Goal: Task Accomplishment & Management: Use online tool/utility

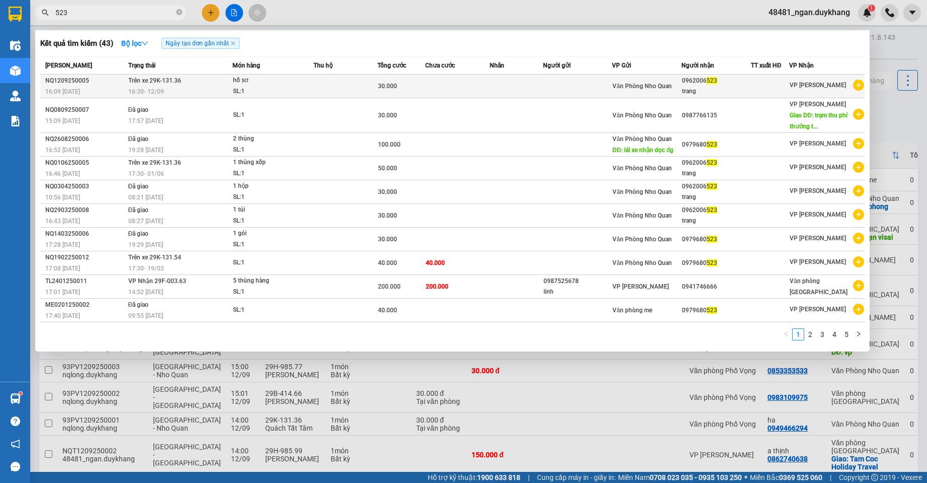
type input "523"
copy div "0962006 523"
drag, startPoint x: 711, startPoint y: 80, endPoint x: 687, endPoint y: 79, distance: 24.2
click at [687, 79] on div "0962006 523" at bounding box center [716, 80] width 68 height 11
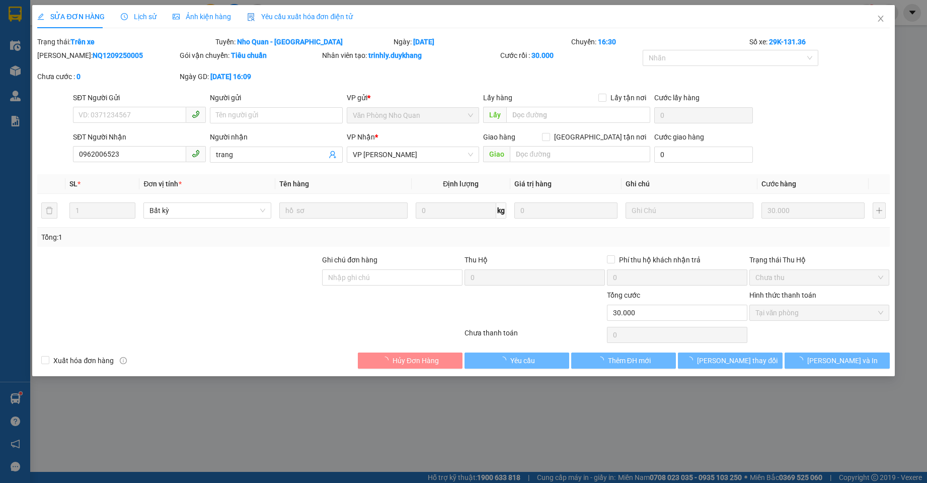
type input "0962006523"
type input "trang"
type input "30.000"
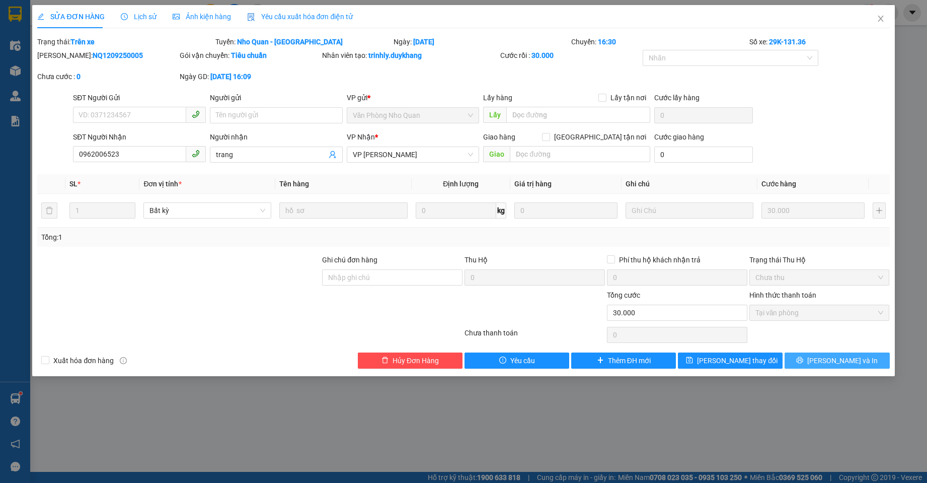
click at [825, 358] on button "[PERSON_NAME] và In" at bounding box center [836, 360] width 105 height 16
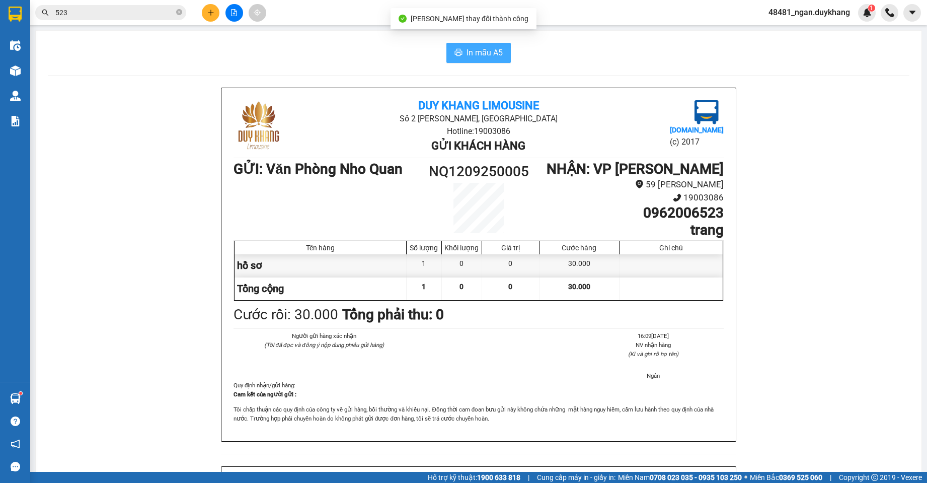
click at [467, 47] on span "In mẫu A5" at bounding box center [484, 52] width 36 height 13
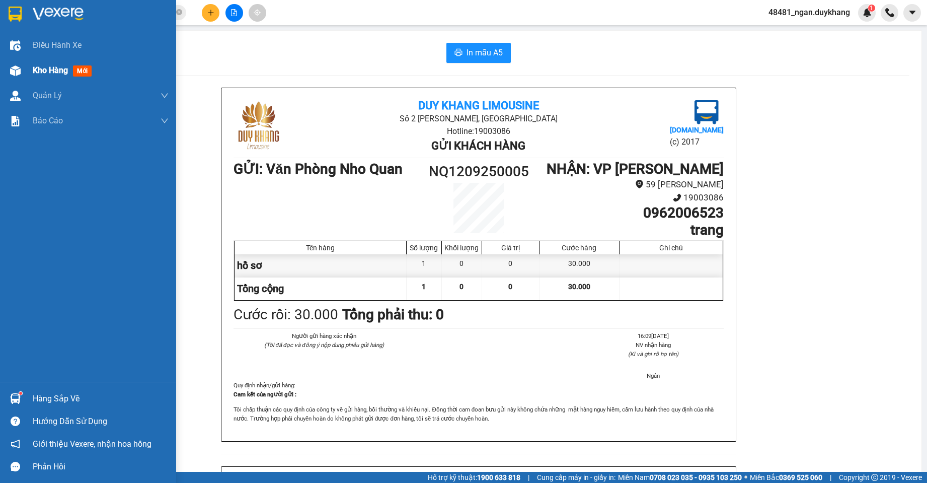
click at [15, 74] on img at bounding box center [15, 70] width 11 height 11
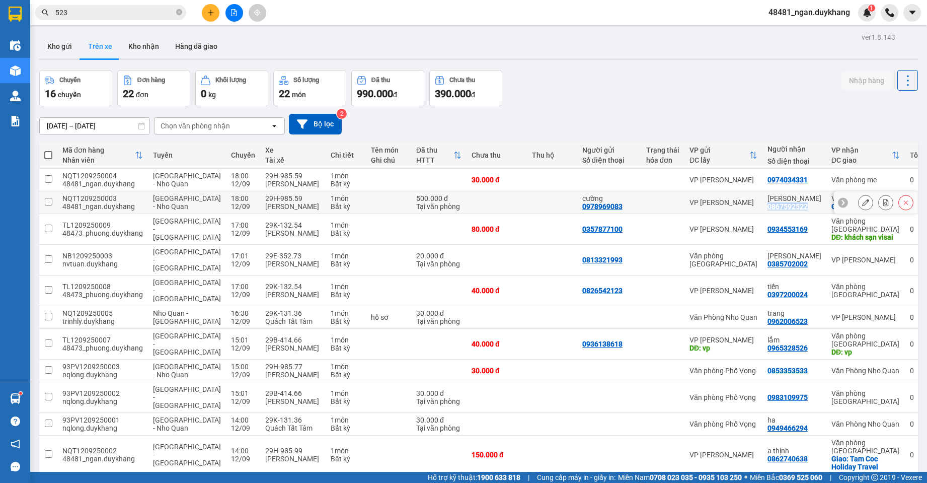
drag, startPoint x: 791, startPoint y: 220, endPoint x: 763, endPoint y: 217, distance: 27.9
click at [762, 214] on td "[PERSON_NAME] 0867592522" at bounding box center [794, 202] width 64 height 23
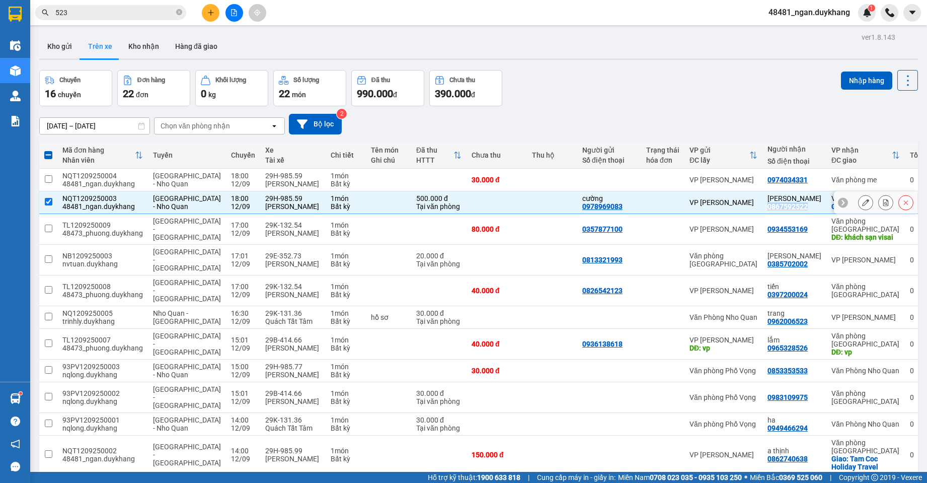
copy div "0867592522"
click at [547, 212] on td at bounding box center [552, 202] width 50 height 23
checkbox input "false"
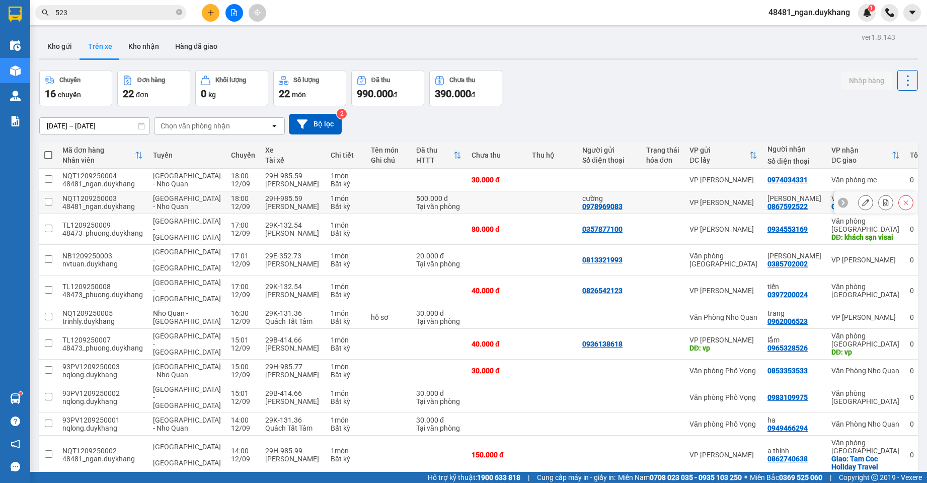
click at [879, 211] on button at bounding box center [886, 203] width 14 height 18
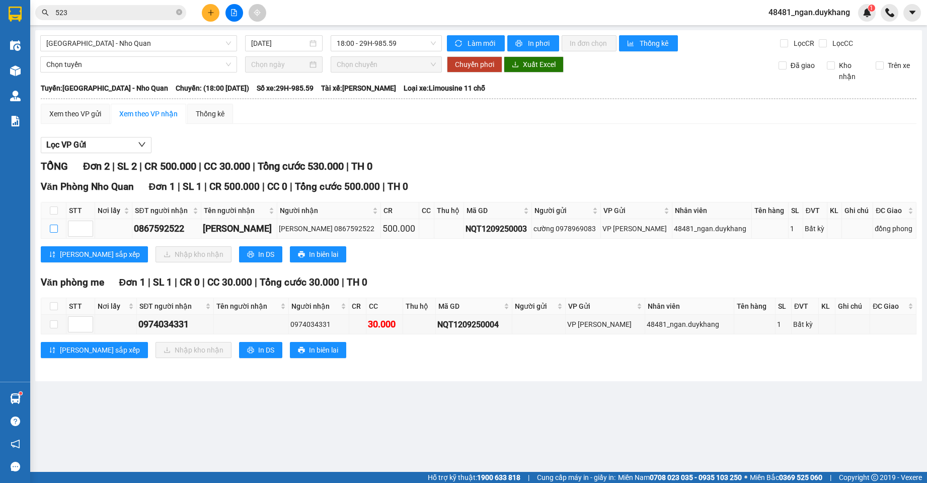
click at [52, 229] on input "checkbox" at bounding box center [54, 228] width 8 height 8
checkbox input "true"
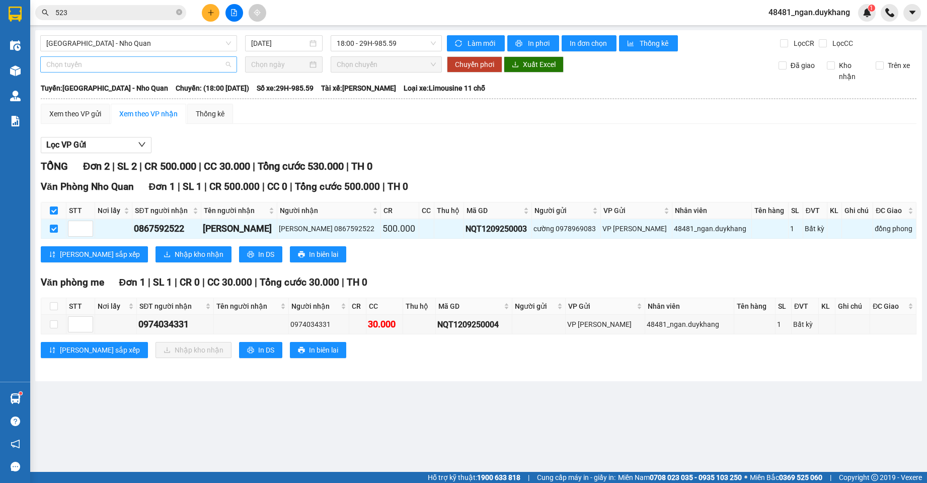
click at [120, 68] on span "Chọn tuyến" at bounding box center [138, 64] width 185 height 15
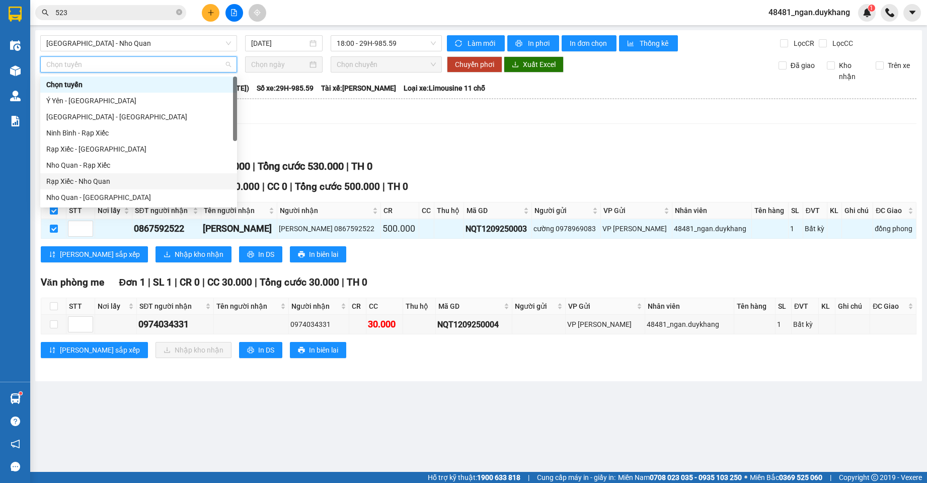
click at [106, 181] on div "Rạp Xiếc - Nho Quan" at bounding box center [138, 181] width 185 height 11
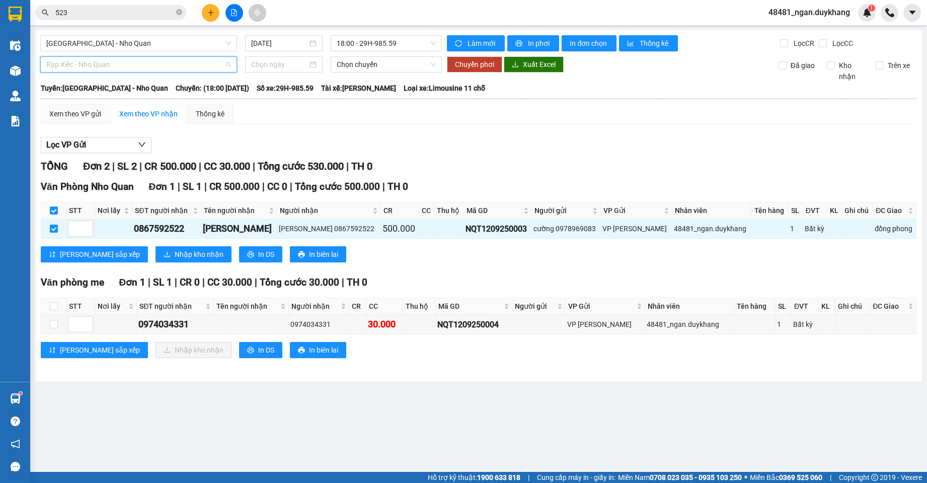
click at [110, 62] on span "Rạp Xiếc - Nho Quan" at bounding box center [138, 64] width 185 height 15
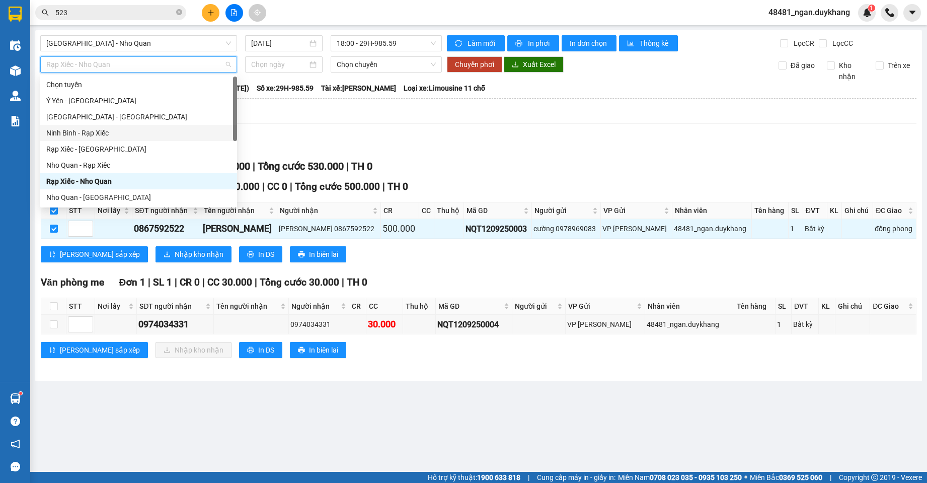
scroll to position [48, 0]
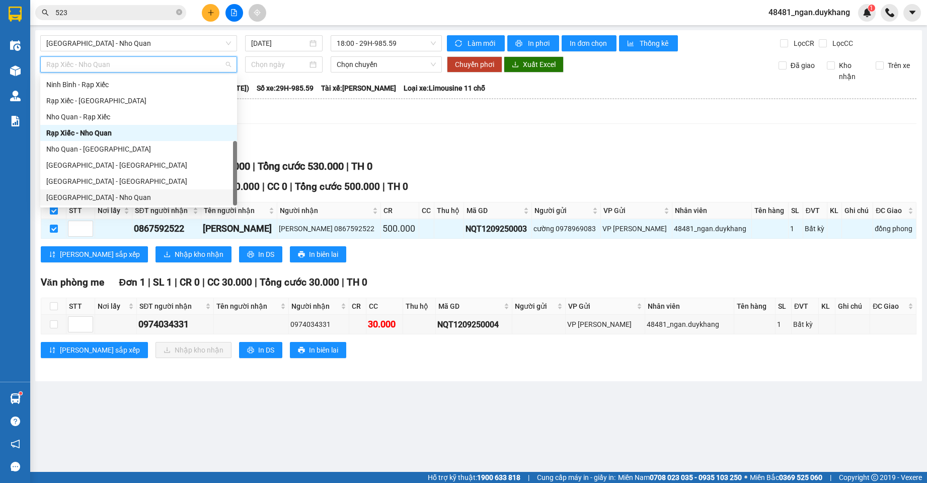
click at [97, 195] on div "[GEOGRAPHIC_DATA] - Nho Quan" at bounding box center [138, 197] width 185 height 11
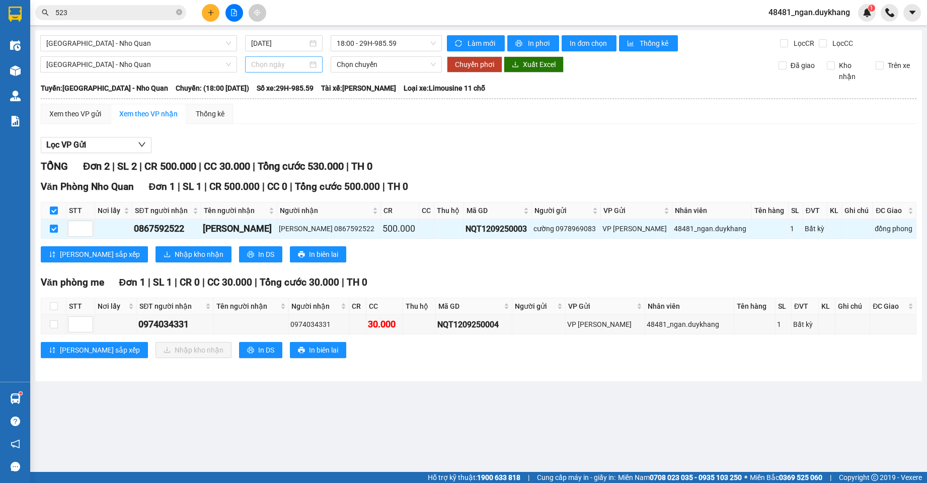
click at [279, 58] on div at bounding box center [283, 64] width 77 height 16
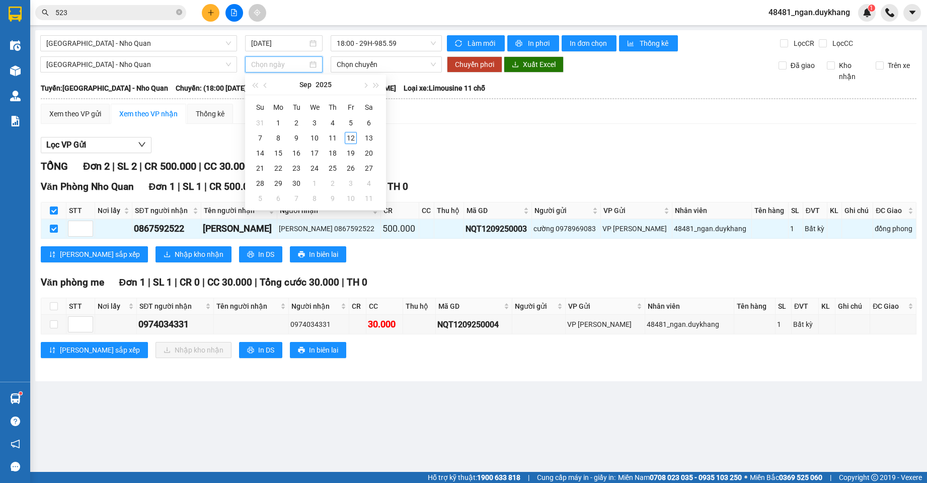
type input "[DATE]"
click at [348, 136] on div "12" at bounding box center [351, 138] width 12 height 12
type input "[DATE]"
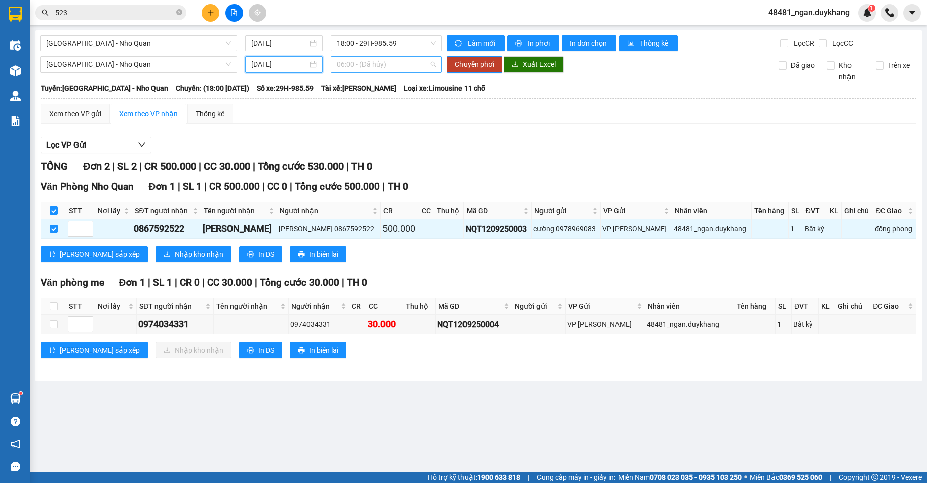
click at [373, 60] on span "06:00 - (Đã hủy)" at bounding box center [387, 64] width 100 height 15
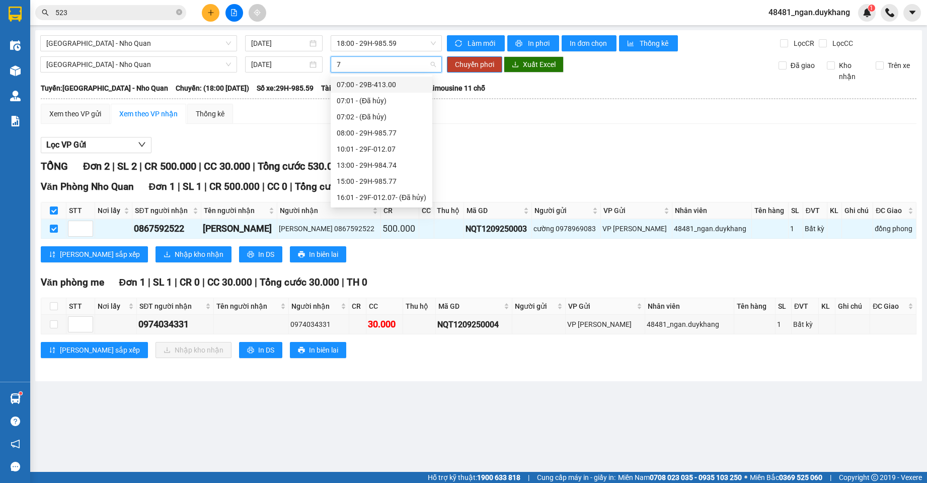
type input "74"
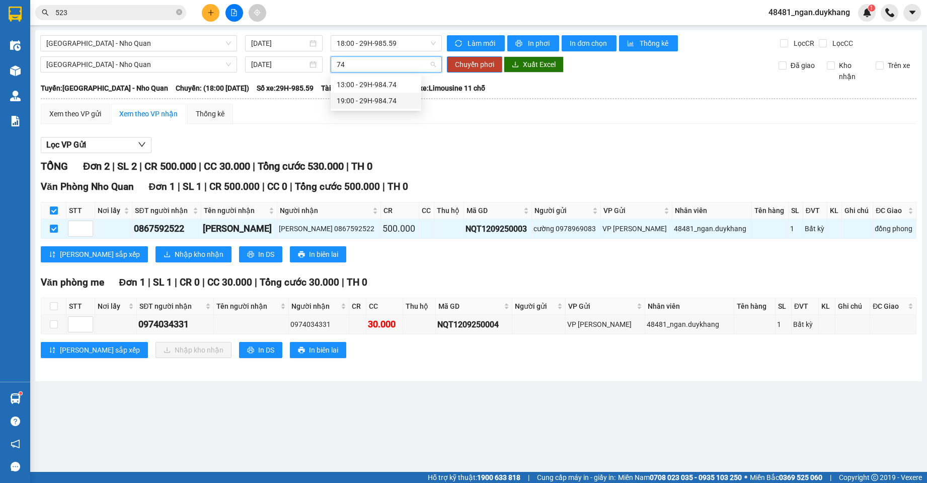
click at [373, 102] on div "19:00 - 29H-984.74" at bounding box center [376, 100] width 78 height 11
click at [471, 65] on span "Chuyển phơi" at bounding box center [474, 64] width 39 height 11
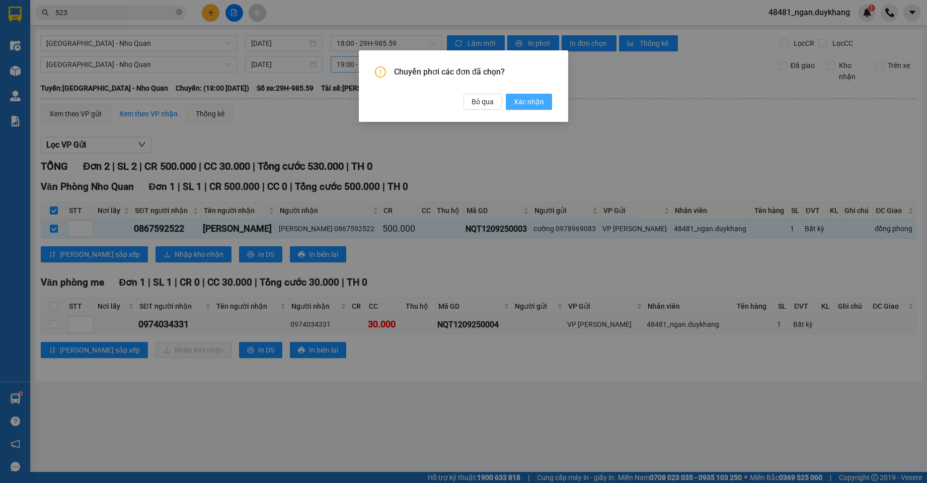
click at [525, 104] on span "Xác nhận" at bounding box center [529, 101] width 30 height 11
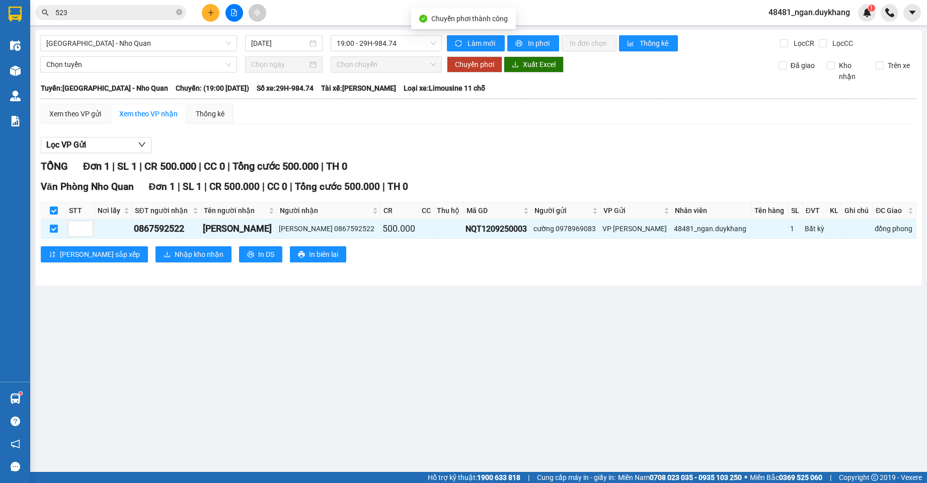
checkbox input "false"
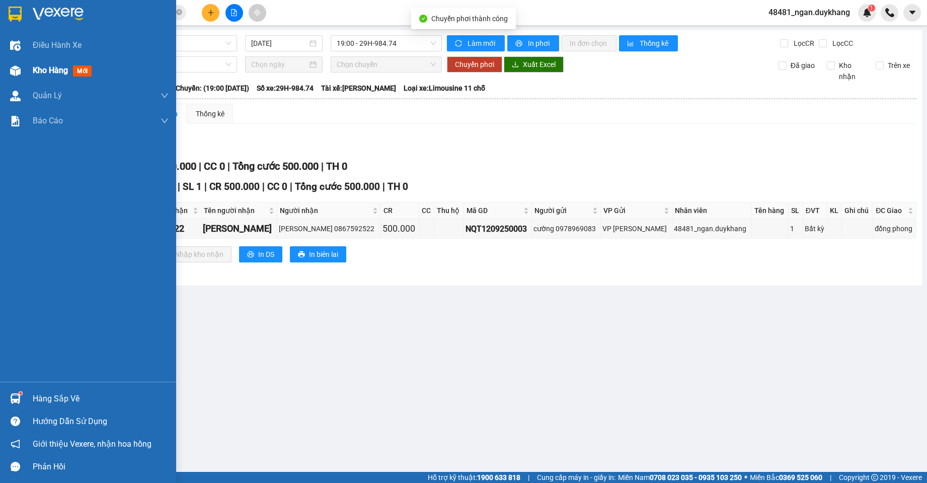
click at [13, 72] on img at bounding box center [15, 70] width 11 height 11
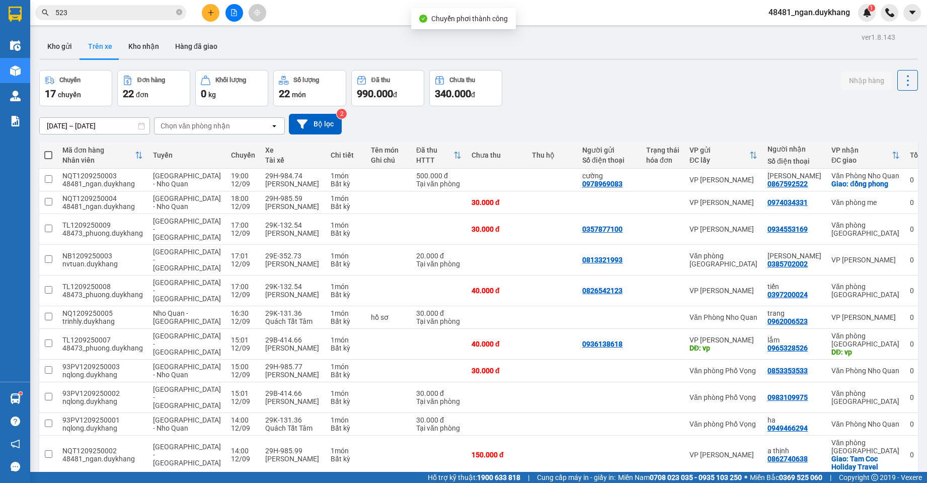
click at [558, 114] on div "[DATE] – [DATE] Press the down arrow key to interact with the calendar and sele…" at bounding box center [478, 124] width 879 height 21
click at [97, 125] on input "[DATE] – [DATE]" at bounding box center [95, 126] width 110 height 16
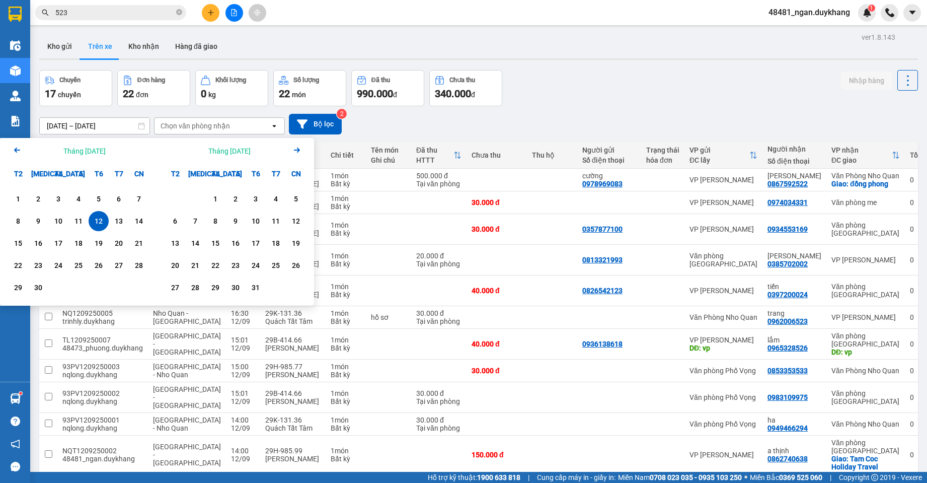
click at [98, 218] on div "12" at bounding box center [99, 221] width 14 height 12
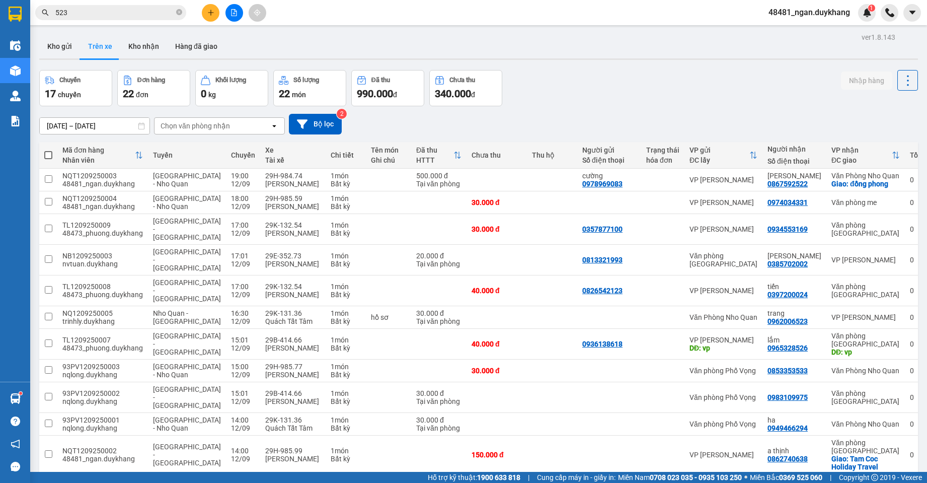
click at [598, 93] on div "Chuyến 17 chuyến Đơn hàng 22 đơn Khối lượng 0 kg Số lượng 22 món Đã thu 990.000…" at bounding box center [478, 88] width 879 height 36
click at [80, 117] on div "[DATE] – [DATE]" at bounding box center [94, 125] width 111 height 17
click at [77, 120] on input "[DATE] – [DATE]" at bounding box center [95, 126] width 110 height 16
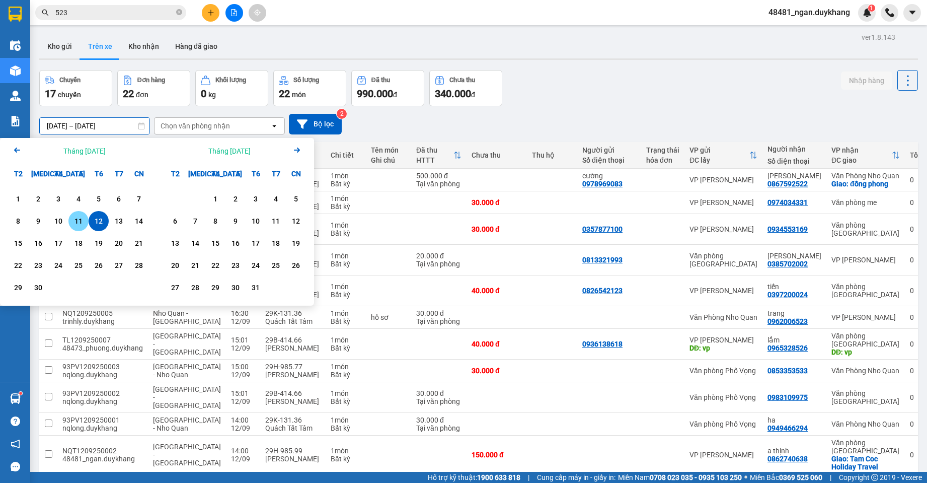
click at [98, 224] on div "12" at bounding box center [99, 221] width 14 height 12
type input "[DATE] – [DATE]"
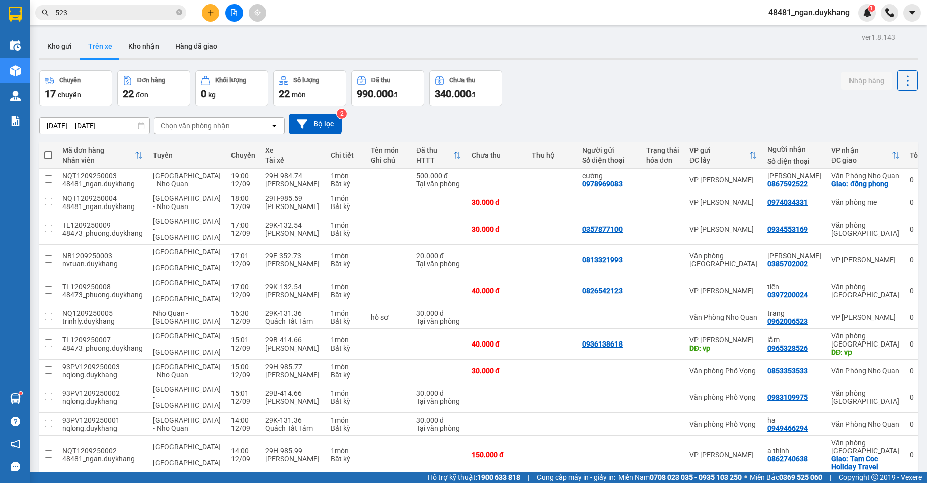
click at [643, 88] on div "Chuyến 17 chuyến Đơn hàng 22 đơn Khối lượng 0 kg Số lượng 22 món Đã thu 990.000…" at bounding box center [478, 88] width 879 height 36
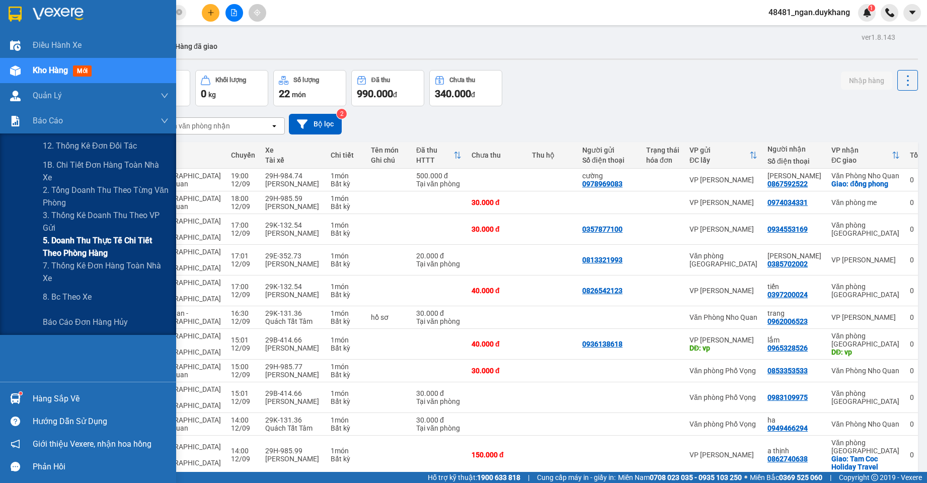
click at [55, 249] on span "5. Doanh thu thực tế chi tiết theo phòng hàng" at bounding box center [106, 246] width 126 height 25
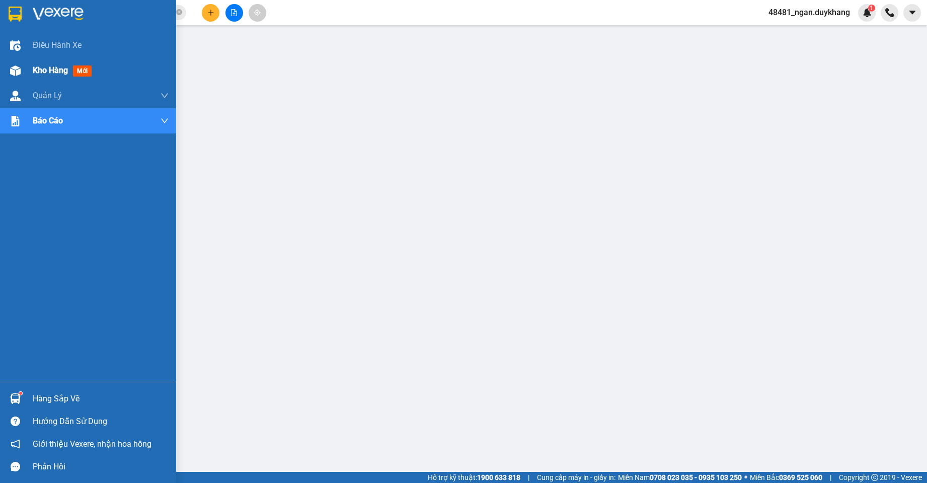
click at [21, 68] on div at bounding box center [16, 71] width 18 height 18
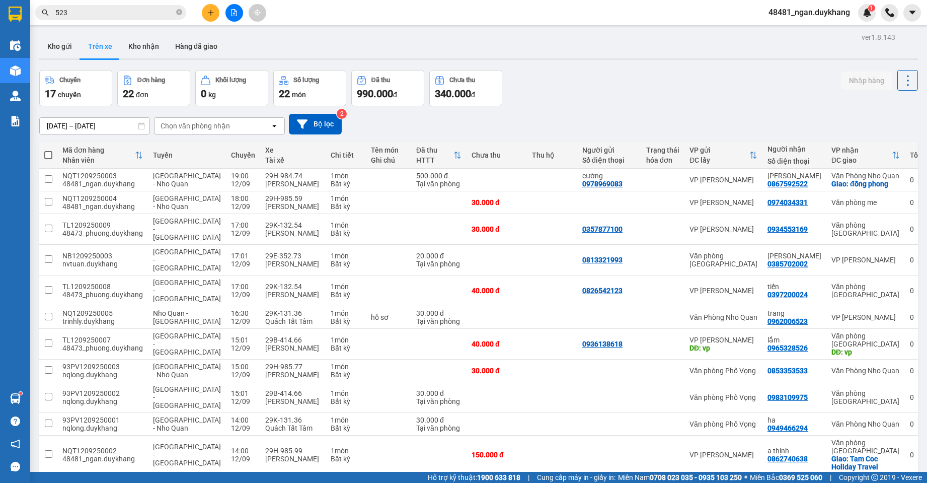
click at [87, 129] on input "[DATE] – [DATE]" at bounding box center [95, 126] width 110 height 16
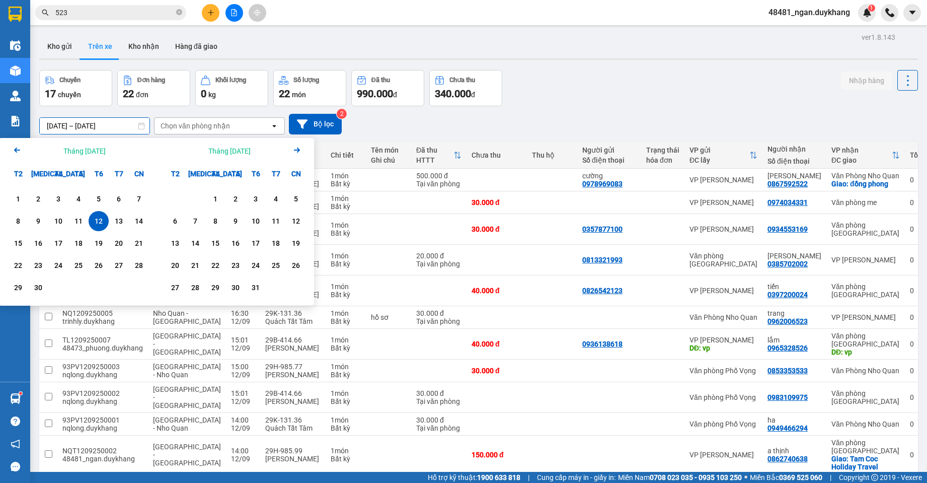
click at [96, 218] on div "12" at bounding box center [99, 221] width 14 height 12
type input "[DATE] – [DATE]"
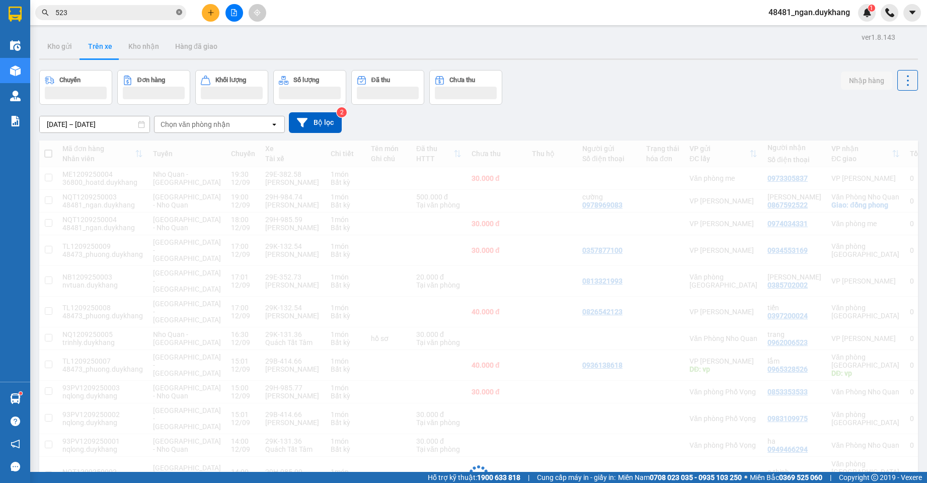
click at [181, 15] on icon "close-circle" at bounding box center [179, 12] width 6 height 6
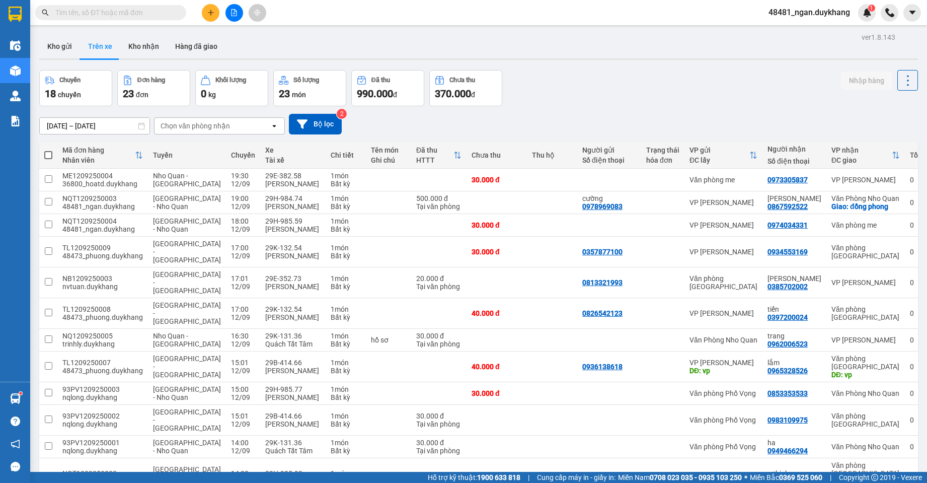
click at [537, 81] on div "Chuyến 18 chuyến Đơn hàng 23 đơn Khối lượng 0 kg Số lượng 23 món Đã thu 990.000…" at bounding box center [478, 88] width 879 height 36
